Goal: Task Accomplishment & Management: Manage account settings

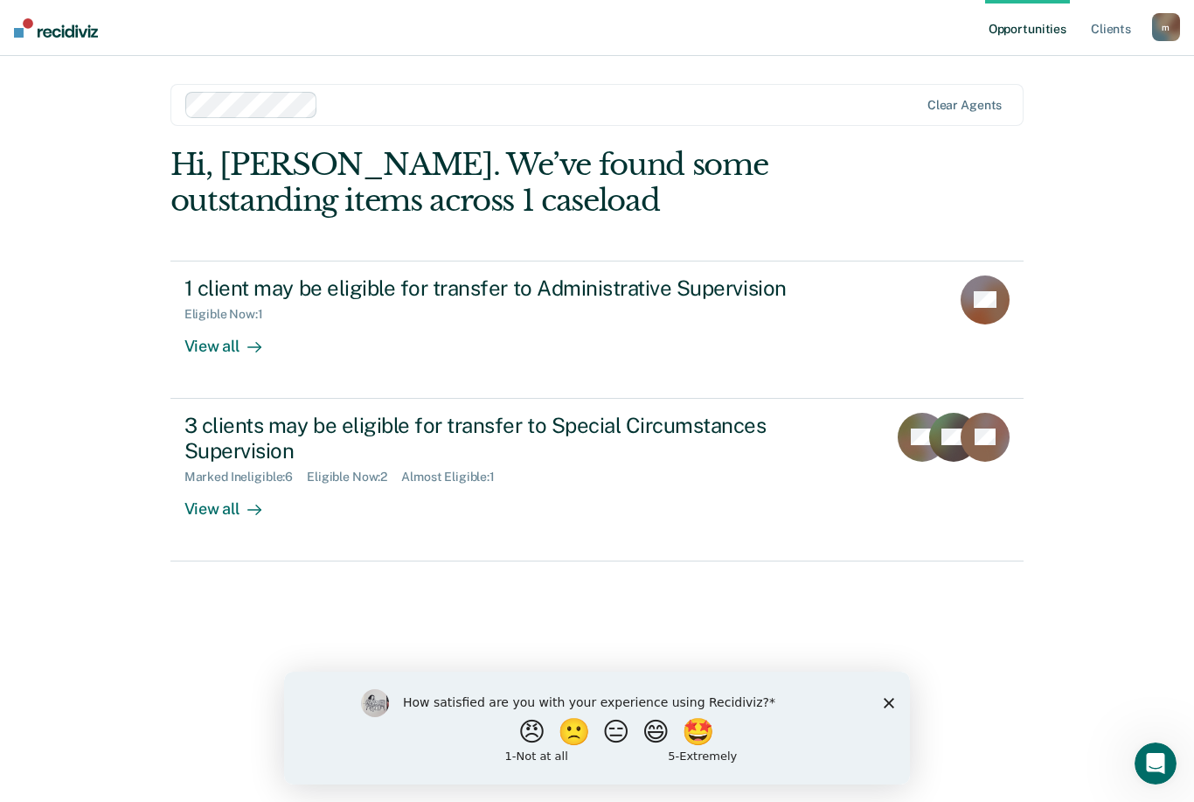
click at [208, 351] on div "View all" at bounding box center [233, 339] width 98 height 34
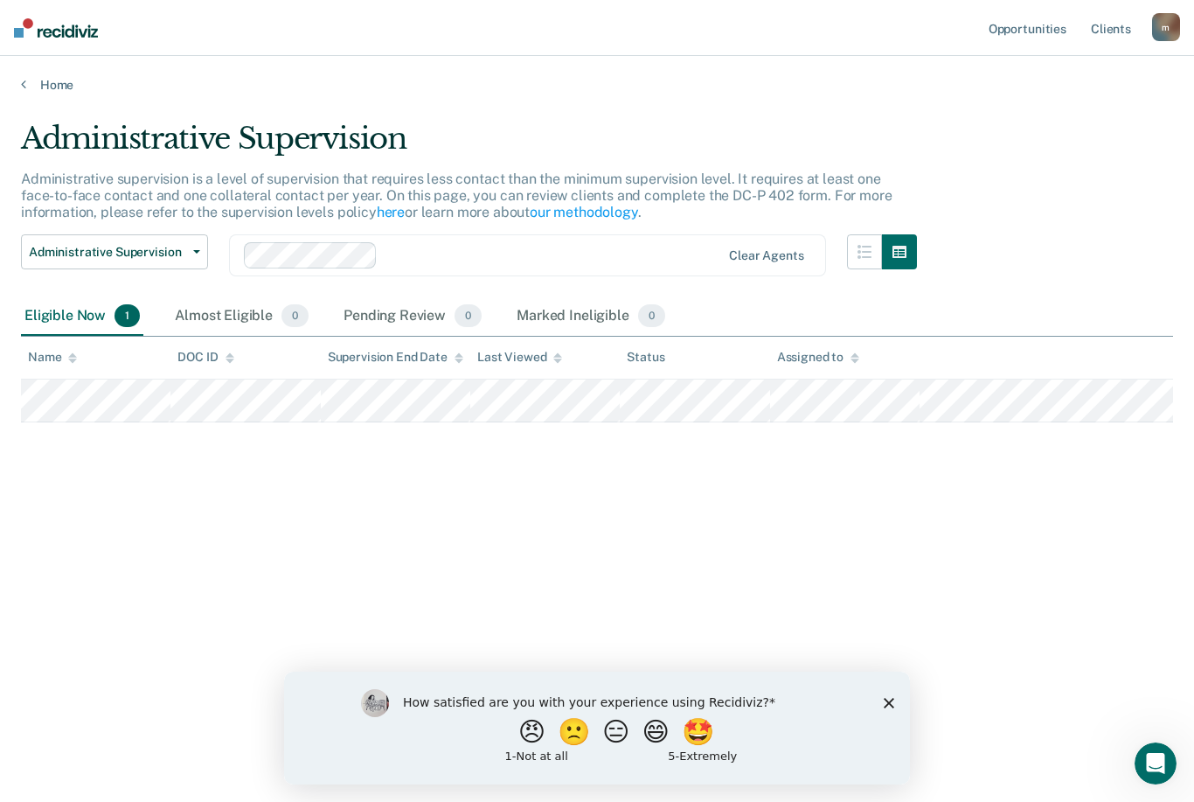
click at [885, 707] on polygon "Close survey" at bounding box center [889, 703] width 10 height 10
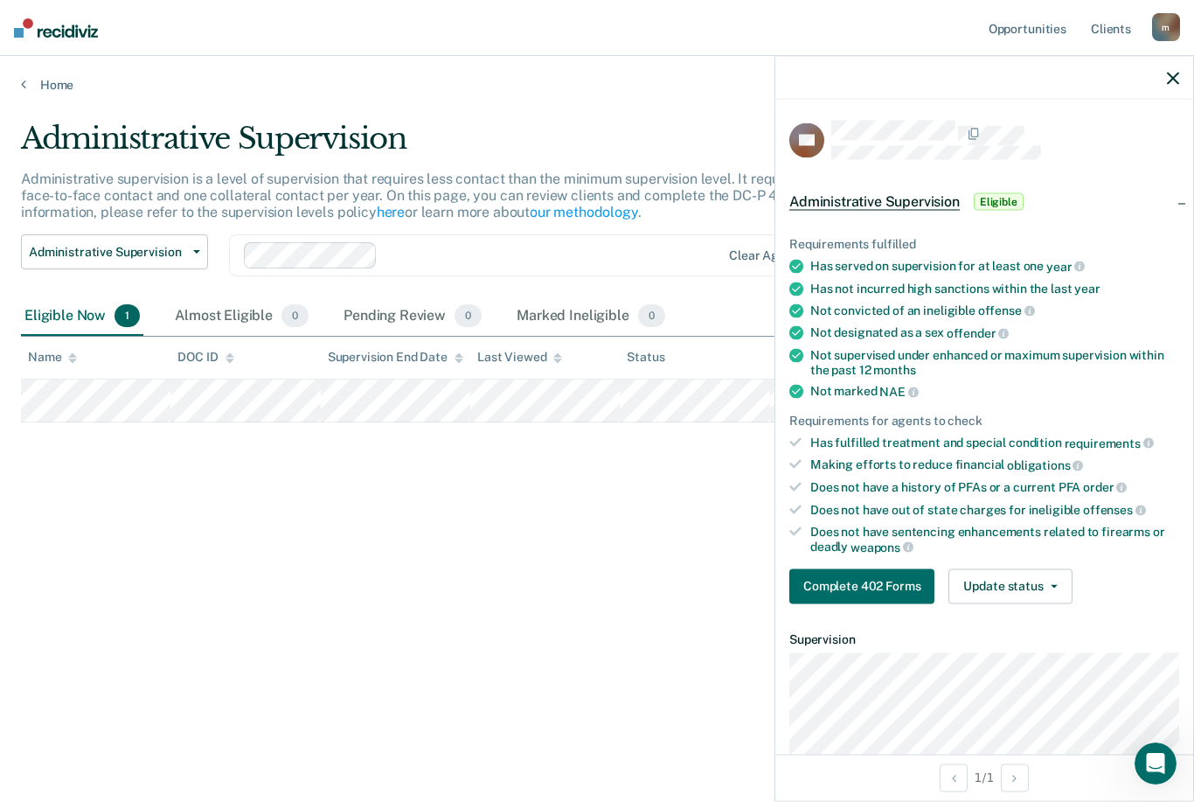
scroll to position [56, 0]
click at [1074, 460] on icon at bounding box center [1078, 465] width 10 height 10
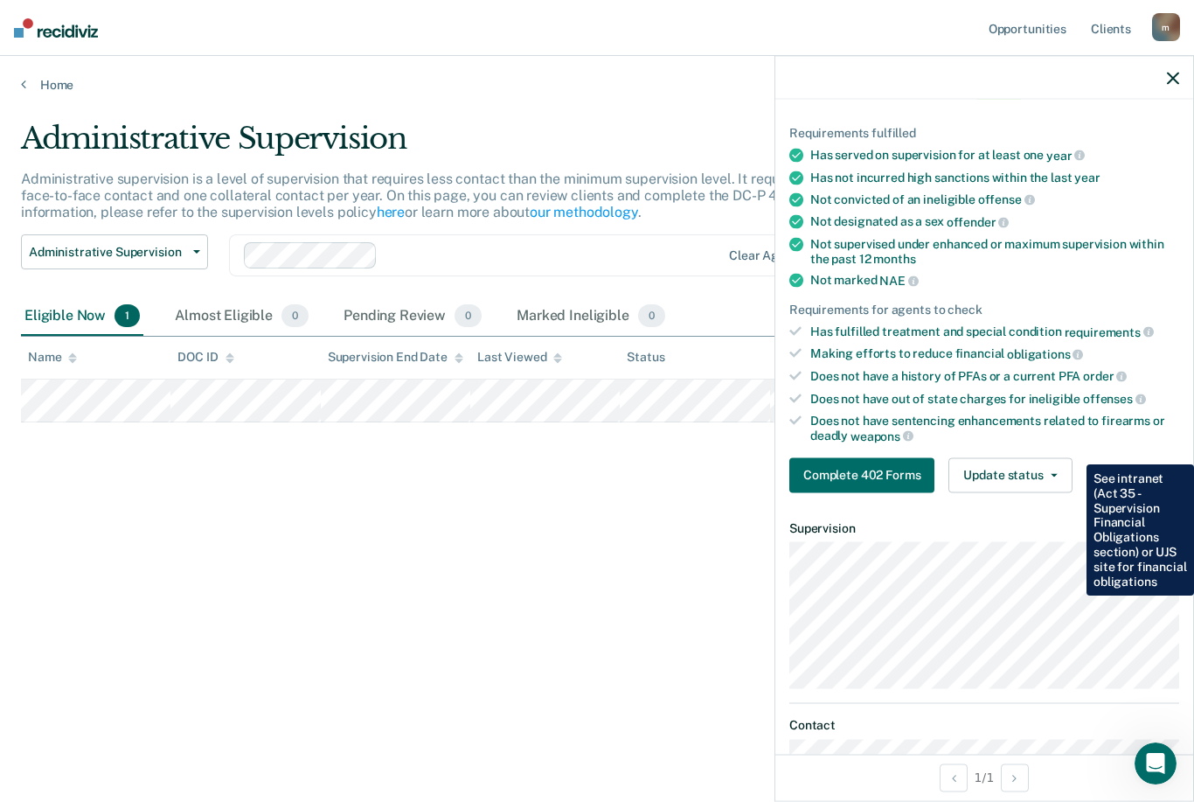
scroll to position [51, 0]
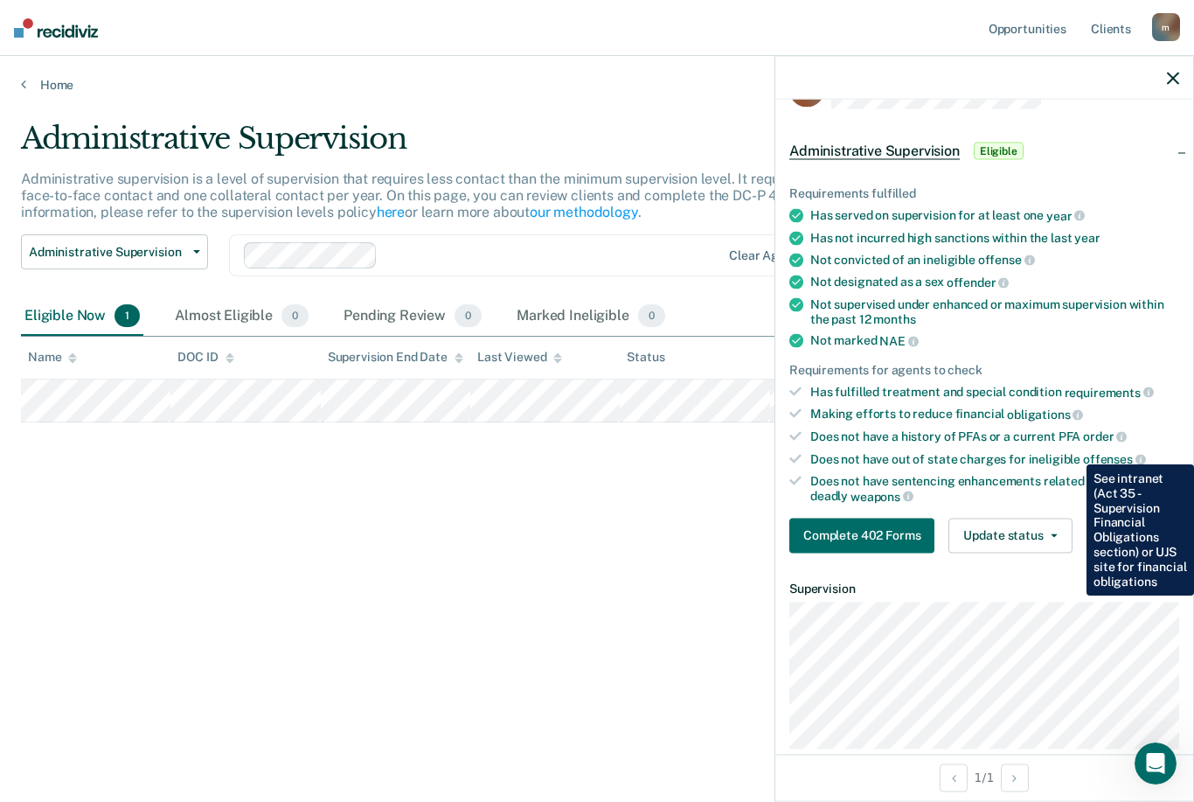
click at [881, 536] on button "Complete 402 Forms" at bounding box center [862, 535] width 145 height 35
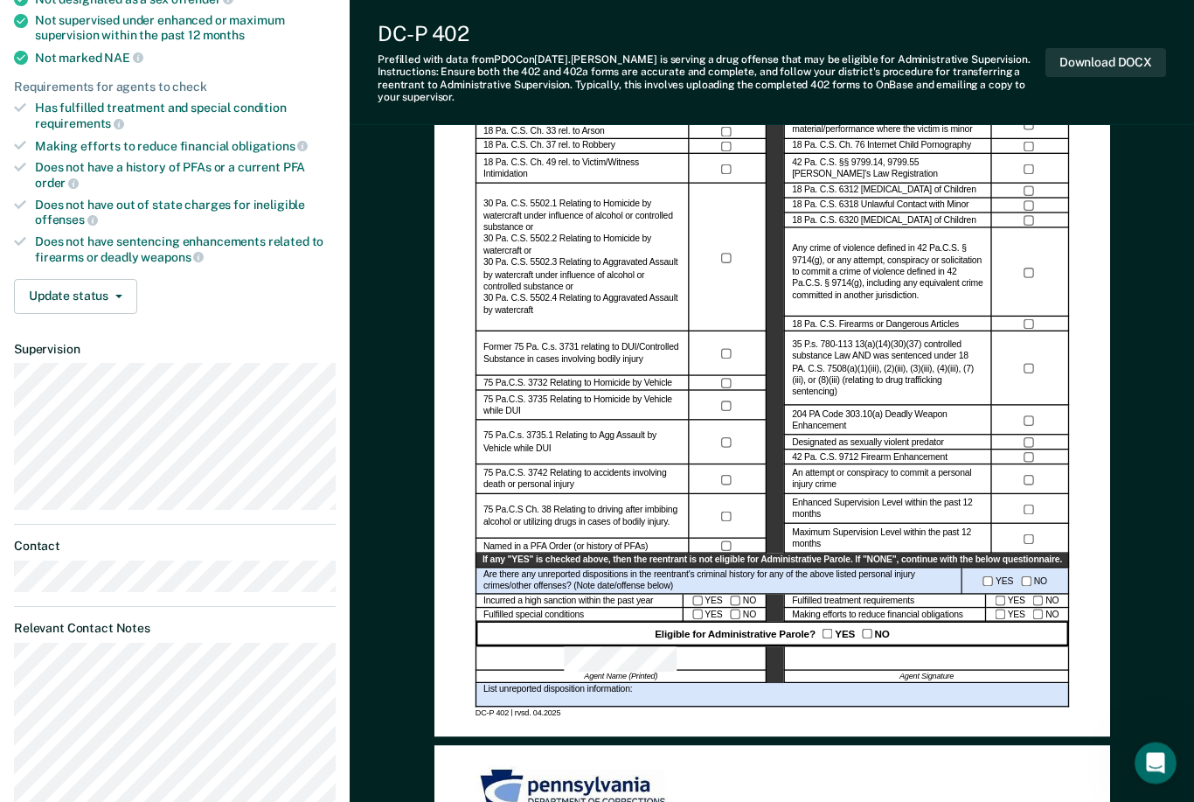
scroll to position [327, 0]
click at [1001, 623] on div "Eligible for Administrative Parole? YES NO" at bounding box center [772, 635] width 594 height 24
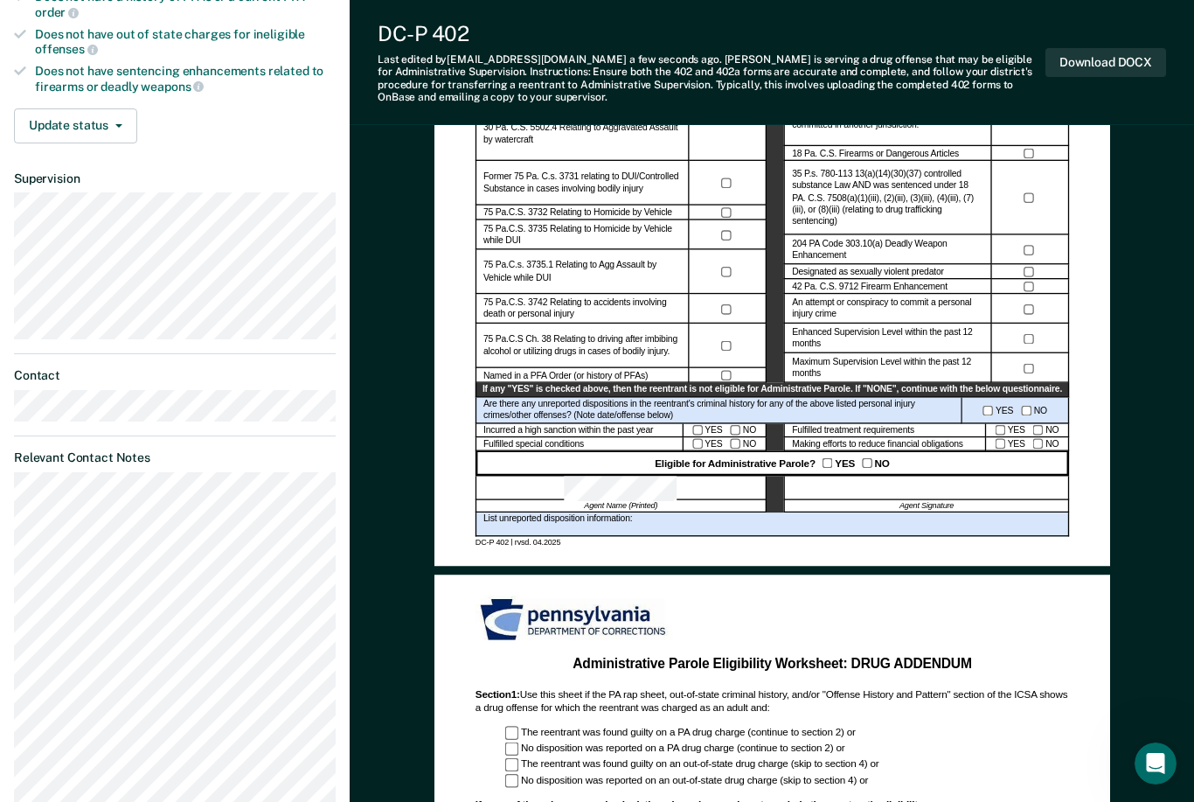
scroll to position [492, 0]
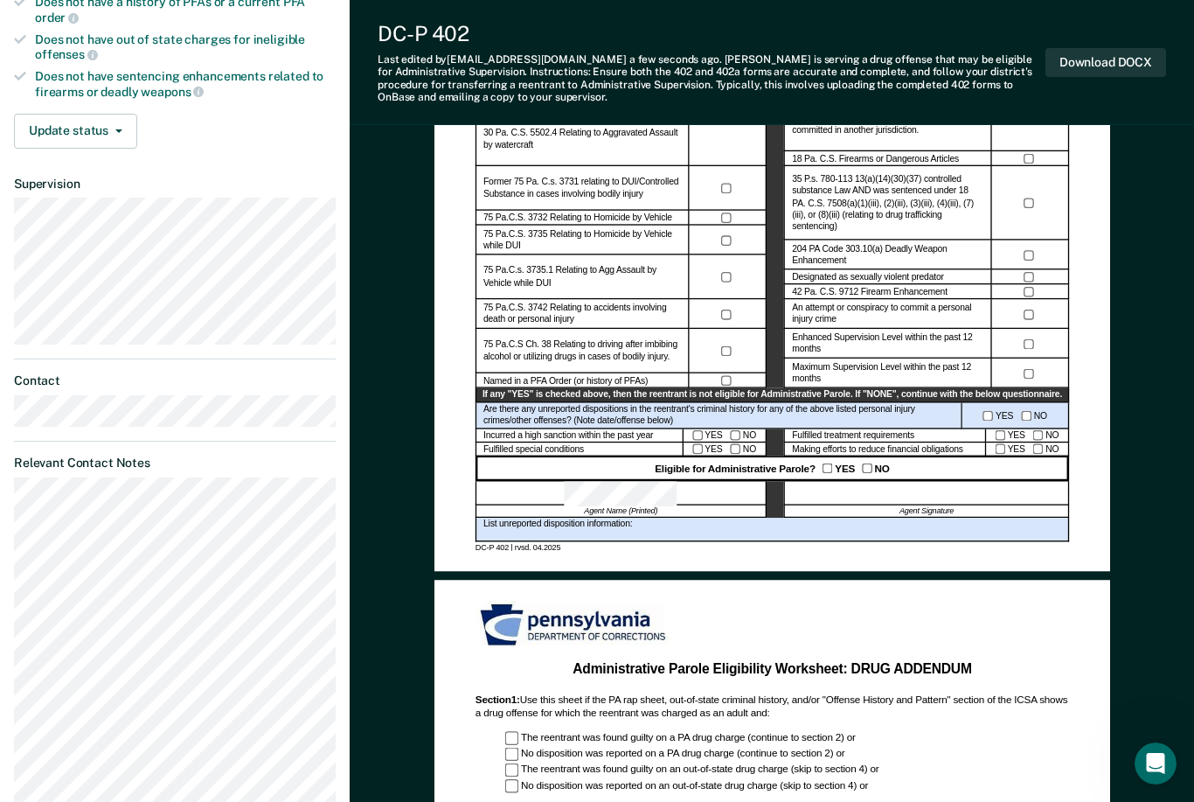
click at [841, 491] on div at bounding box center [926, 494] width 285 height 24
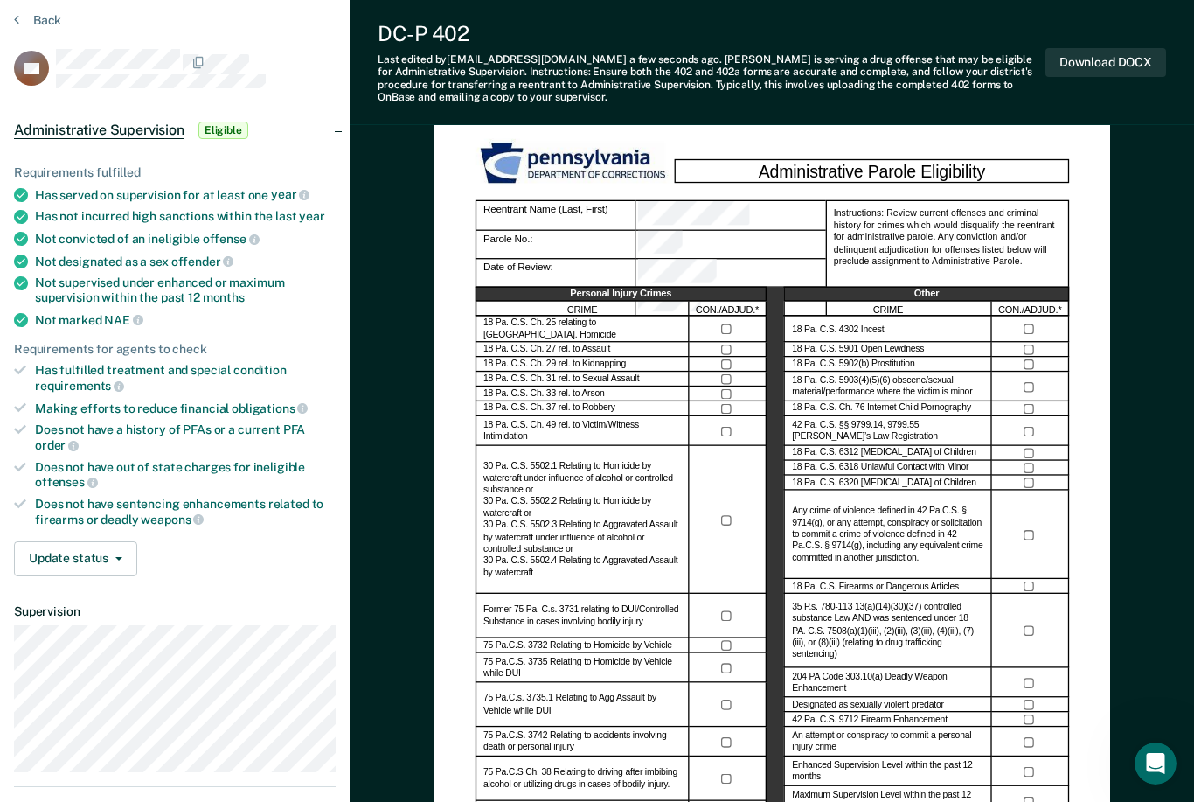
scroll to position [0, 0]
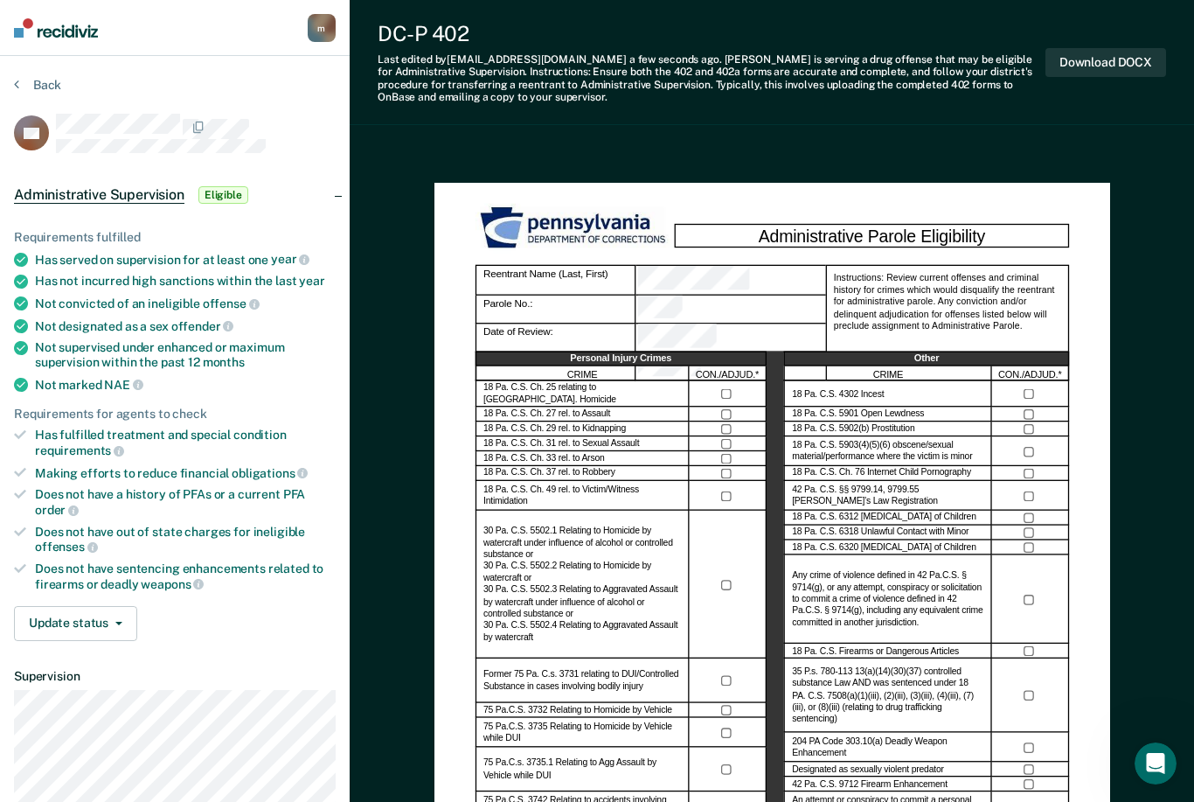
click at [1133, 61] on button "Download DOCX" at bounding box center [1106, 62] width 121 height 29
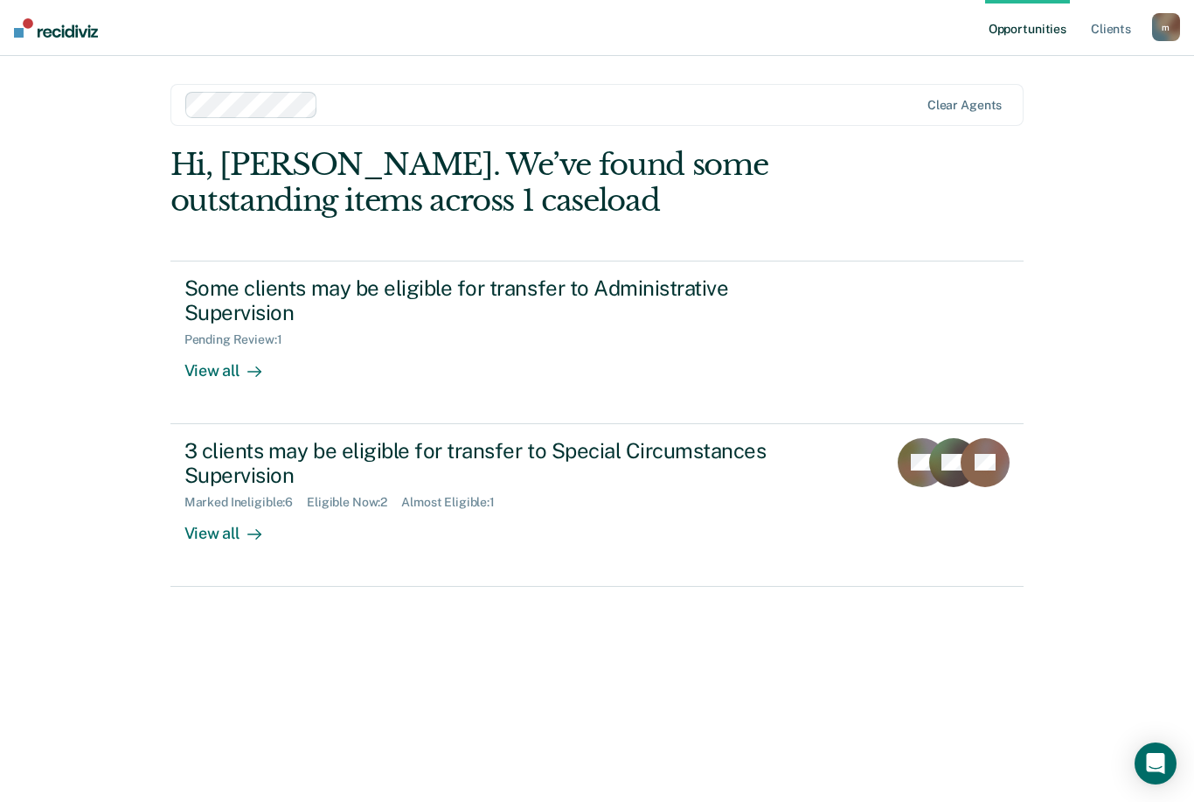
click at [212, 534] on div "View all" at bounding box center [233, 527] width 98 height 34
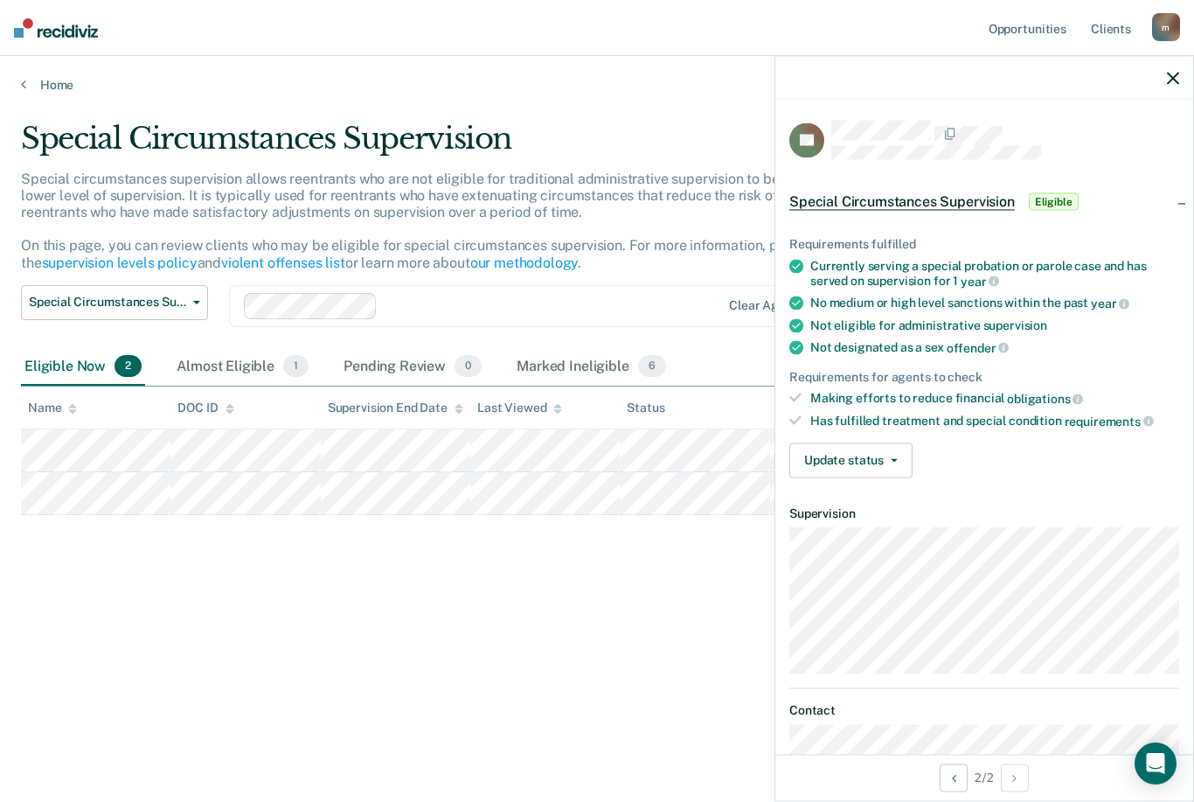
click at [888, 458] on span "button" at bounding box center [891, 459] width 14 height 3
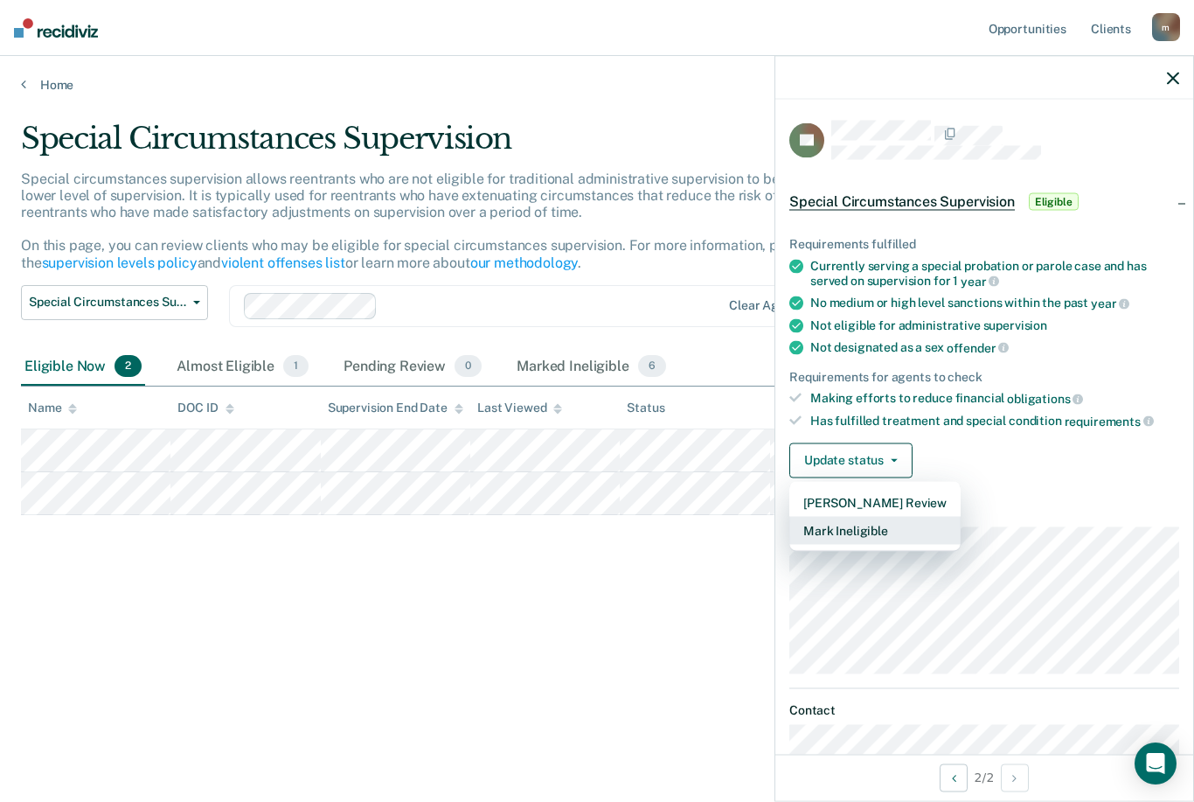
click at [903, 526] on button "Mark Ineligible" at bounding box center [875, 530] width 171 height 28
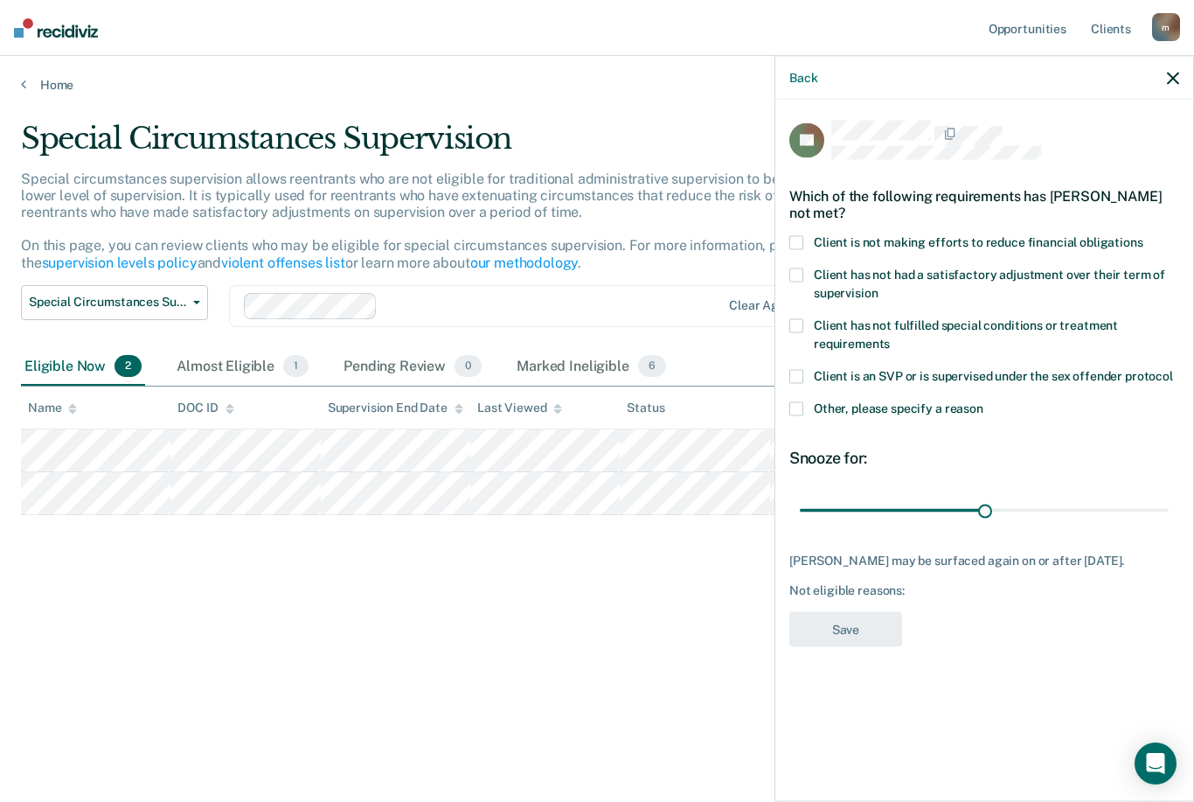
type input "91"
click at [943, 585] on div "Not eligible reasons:" at bounding box center [985, 589] width 390 height 15
click at [803, 241] on span at bounding box center [797, 242] width 14 height 14
click at [1144, 235] on input "Client is not making efforts to reduce financial obligations" at bounding box center [1144, 235] width 0 height 0
click at [805, 270] on label "Client has not had a satisfactory adjustment over their term of supervision" at bounding box center [985, 286] width 390 height 37
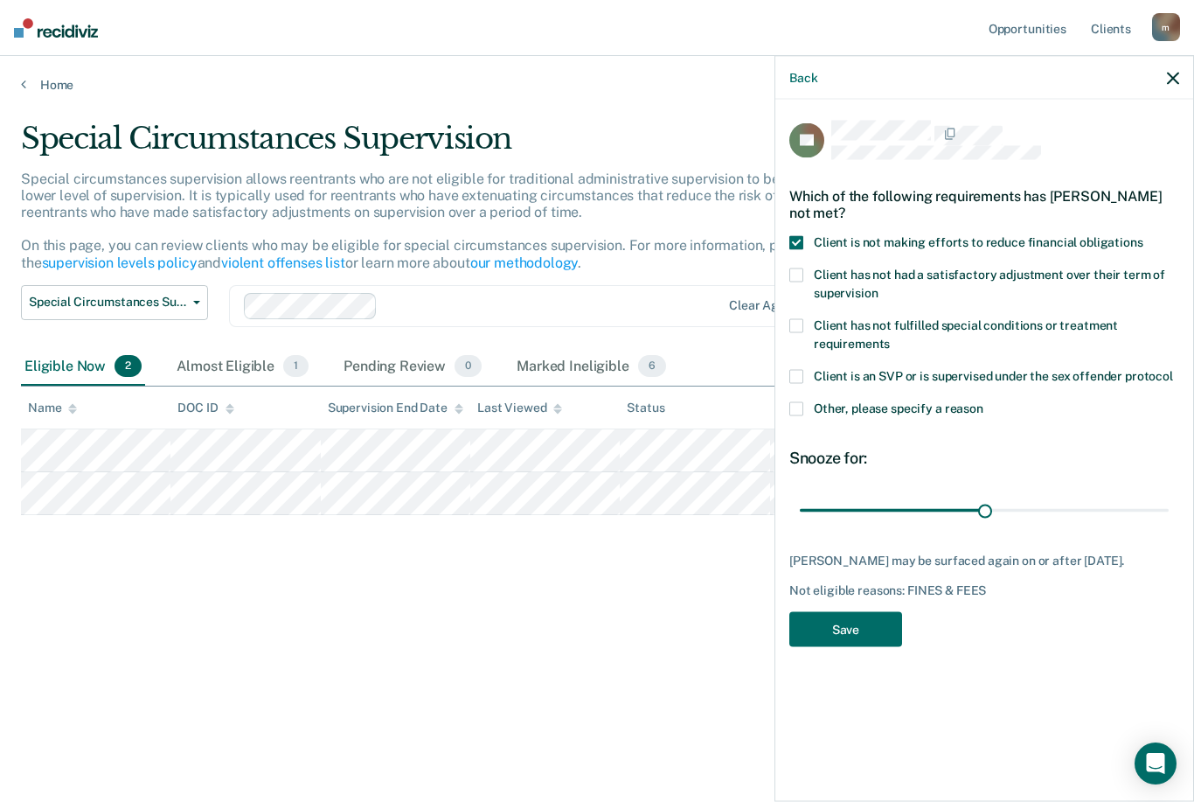
click at [878, 286] on input "Client has not had a satisfactory adjustment over their term of supervision" at bounding box center [878, 286] width 0 height 0
click at [851, 638] on button "Save" at bounding box center [846, 629] width 113 height 36
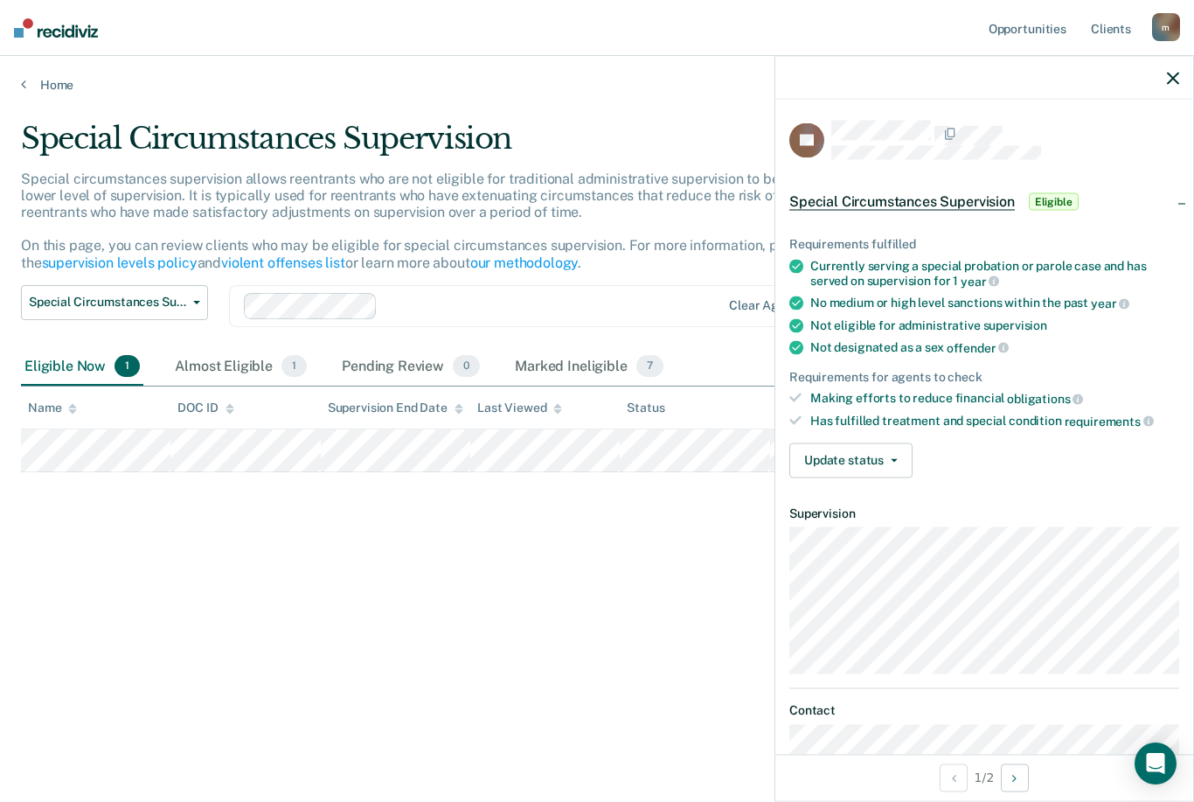
click at [891, 458] on icon "button" at bounding box center [894, 459] width 7 height 3
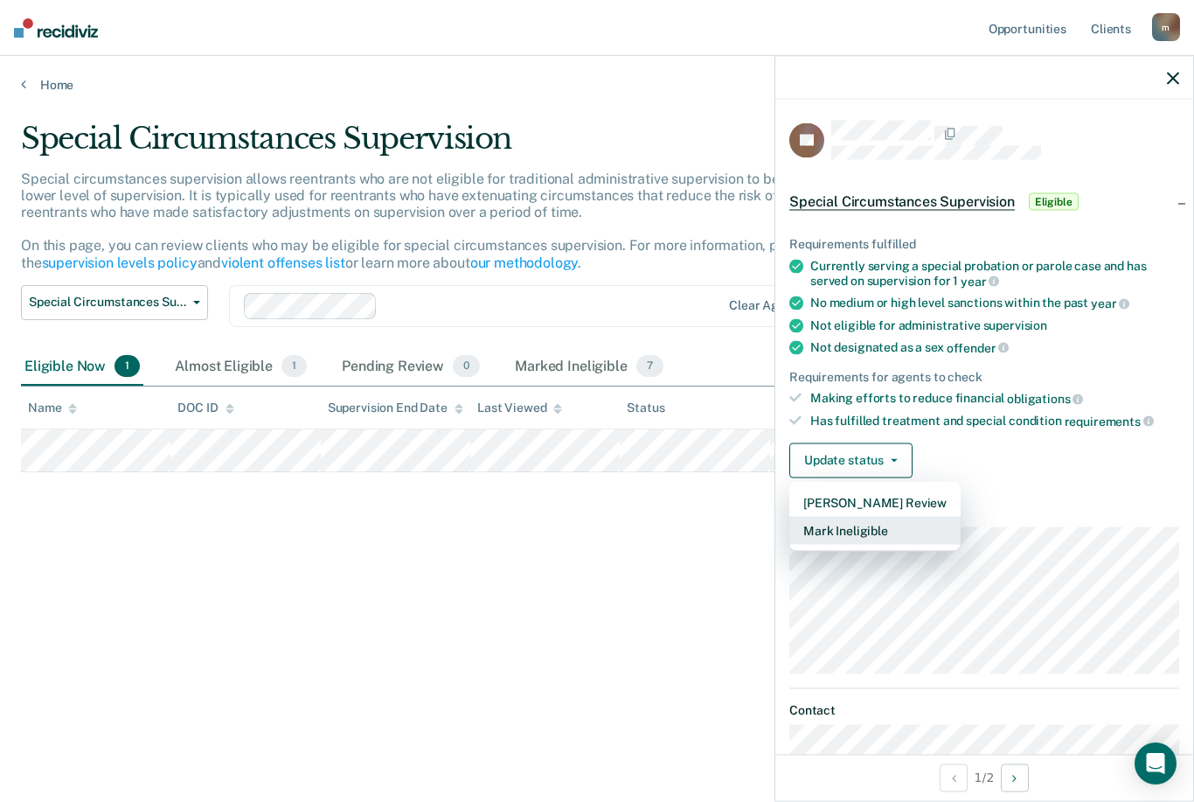
click at [912, 528] on button "Mark Ineligible" at bounding box center [875, 530] width 171 height 28
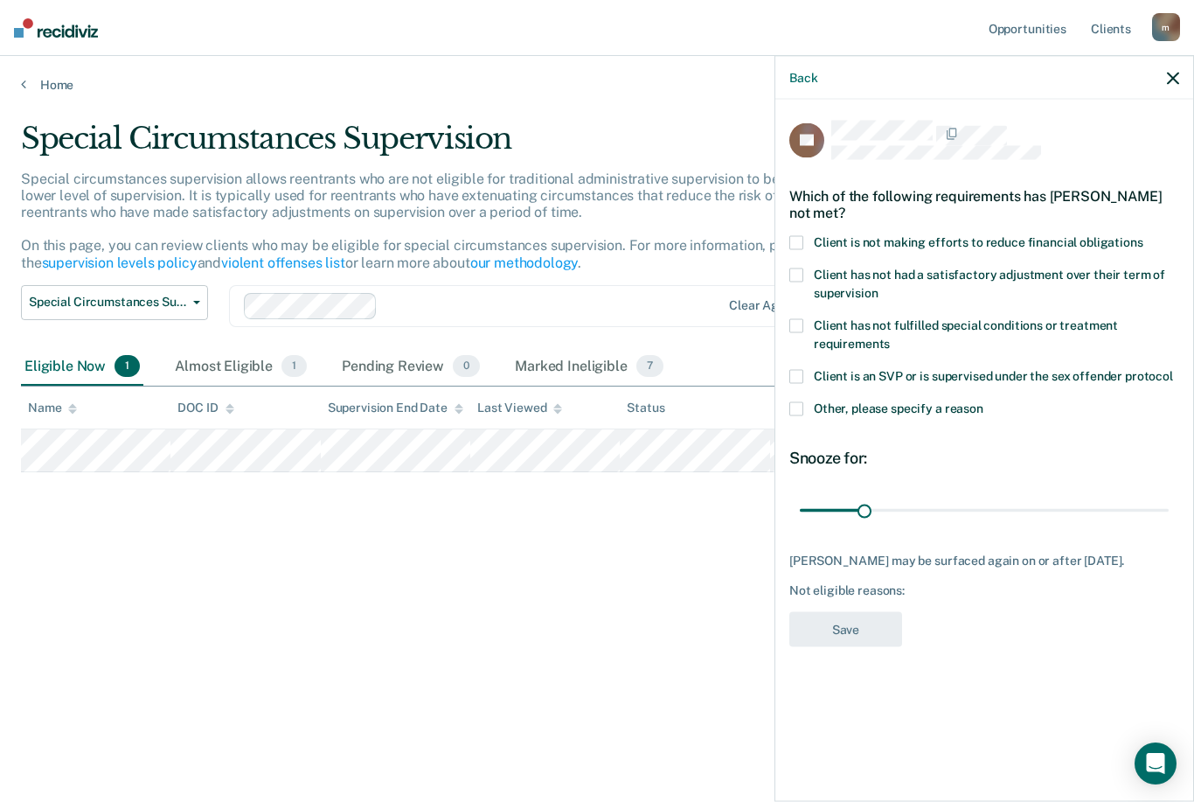
click at [804, 235] on label "Client is not making efforts to reduce financial obligations" at bounding box center [985, 244] width 390 height 18
click at [1144, 235] on input "Client is not making efforts to reduce financial obligations" at bounding box center [1144, 235] width 0 height 0
click at [867, 628] on button "Save" at bounding box center [846, 629] width 113 height 36
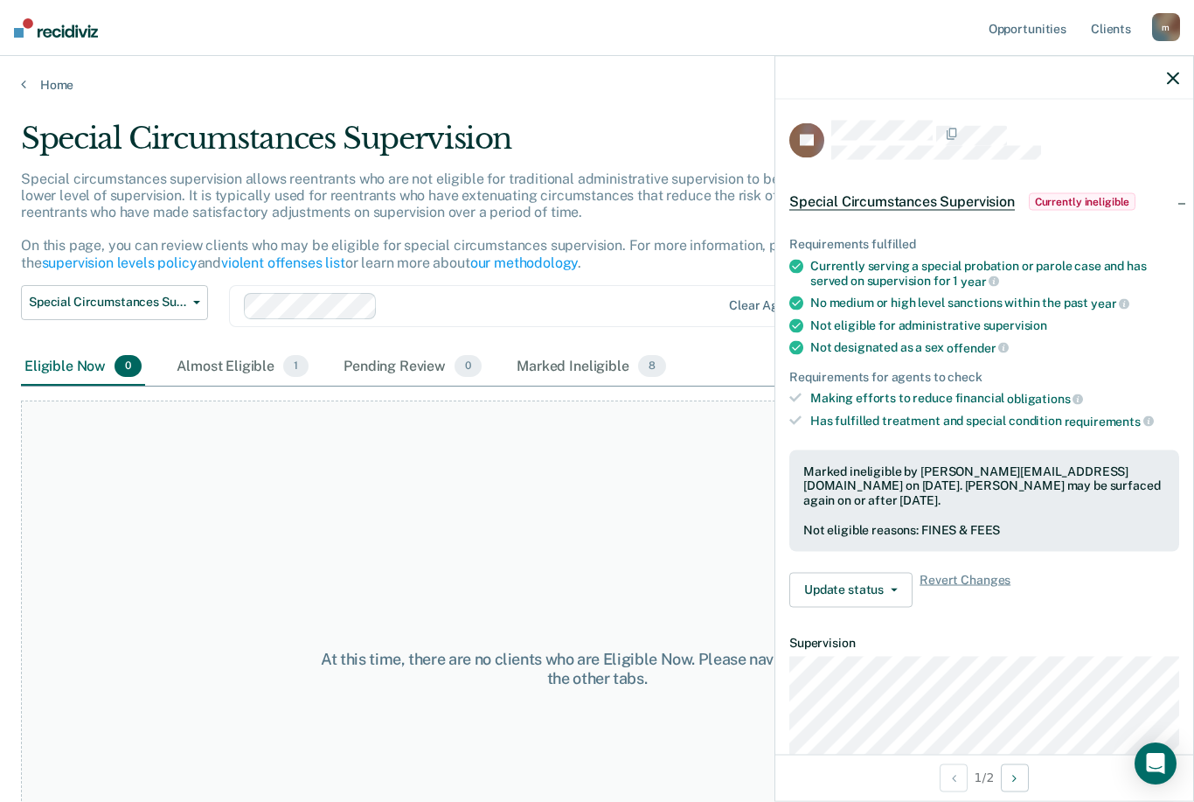
click at [222, 360] on div "Almost Eligible 1" at bounding box center [242, 367] width 139 height 38
